Goal: Browse casually

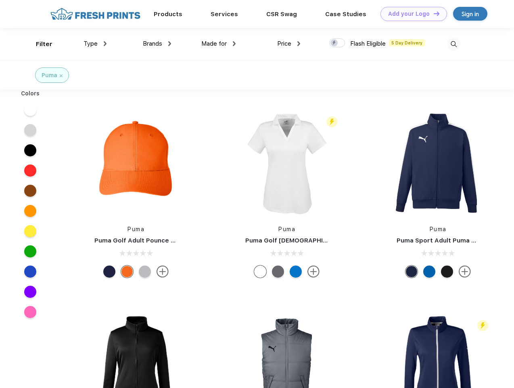
click at [411, 14] on link "Add your Logo Design Tool" at bounding box center [414, 14] width 67 height 14
click at [0, 0] on div "Design Tool" at bounding box center [0, 0] width 0 height 0
click at [433, 13] on link "Add your Logo Design Tool" at bounding box center [414, 14] width 67 height 14
click at [39, 44] on div "Filter" at bounding box center [44, 44] width 17 height 9
click at [95, 44] on span "Type" at bounding box center [91, 43] width 14 height 7
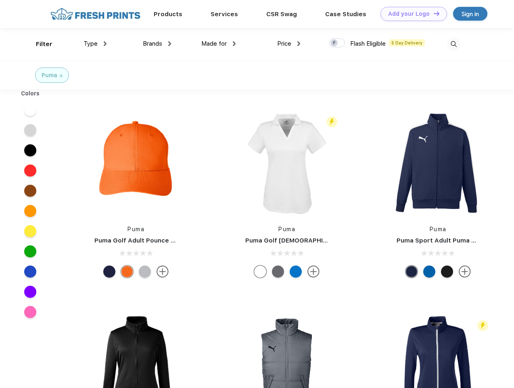
click at [157, 44] on span "Brands" at bounding box center [152, 43] width 19 height 7
click at [219, 44] on span "Made for" at bounding box center [213, 43] width 25 height 7
click at [289, 44] on span "Price" at bounding box center [284, 43] width 14 height 7
click at [338, 43] on div at bounding box center [337, 42] width 16 height 9
click at [335, 43] on input "checkbox" at bounding box center [331, 40] width 5 height 5
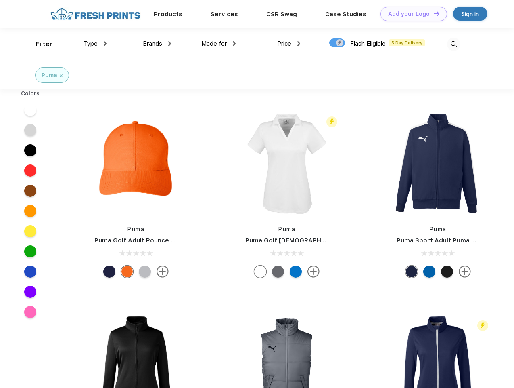
click at [454, 44] on img at bounding box center [453, 44] width 13 height 13
